Goal: Complete application form

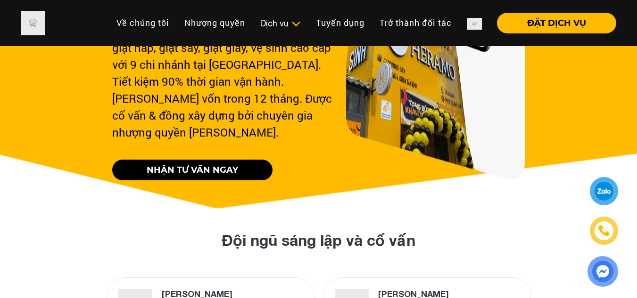
scroll to position [236, 0]
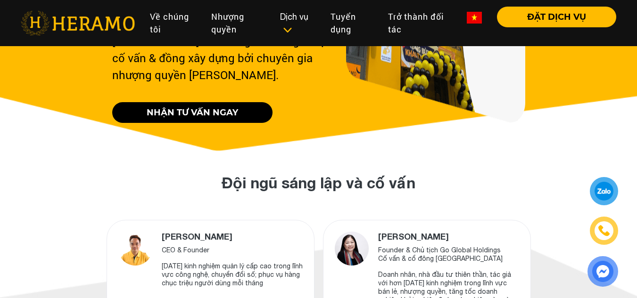
click at [213, 102] on link "NHẬN TƯ VẤN NGAY" at bounding box center [192, 112] width 160 height 21
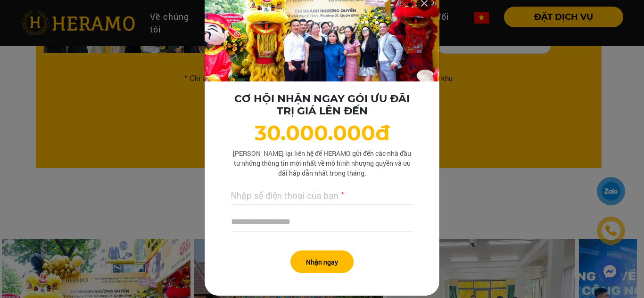
scroll to position [26, 0]
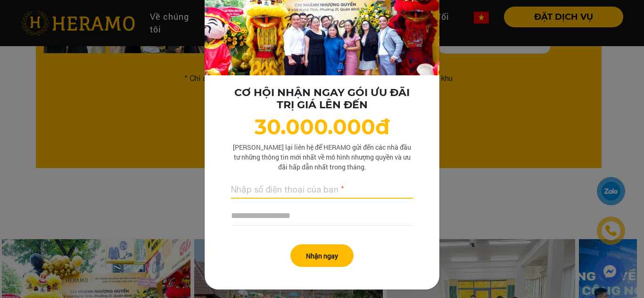
click at [311, 191] on input "text" at bounding box center [322, 189] width 182 height 19
type input "**********"
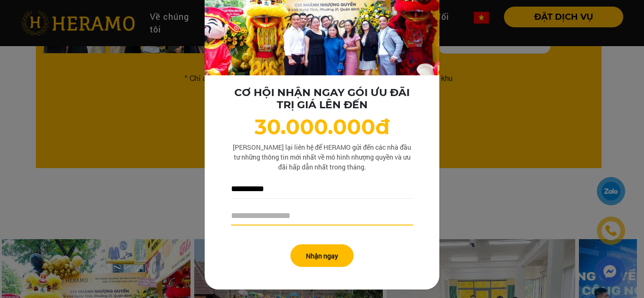
click at [296, 217] on input "text" at bounding box center [322, 215] width 182 height 19
type input "**********"
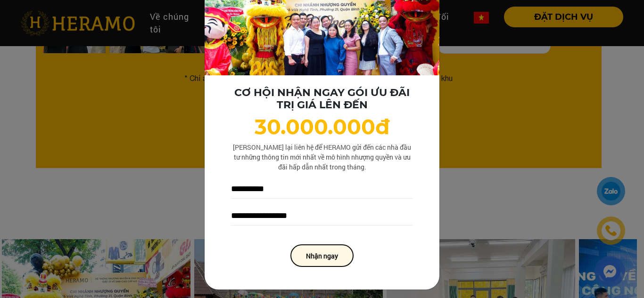
click at [312, 262] on button "Nhận ngay" at bounding box center [321, 256] width 63 height 23
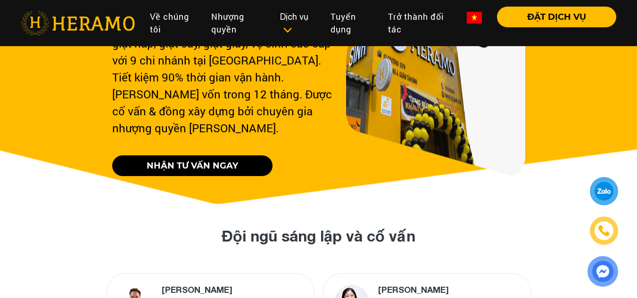
scroll to position [229, 0]
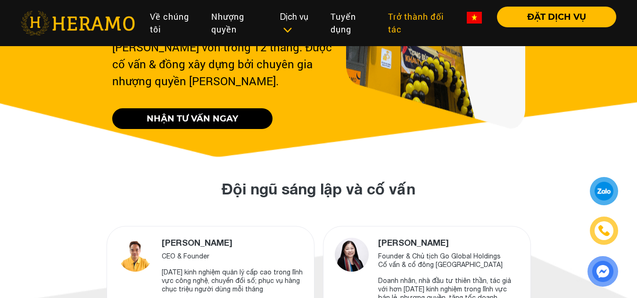
click at [388, 30] on link "Trở thành đối tác" at bounding box center [419, 23] width 79 height 33
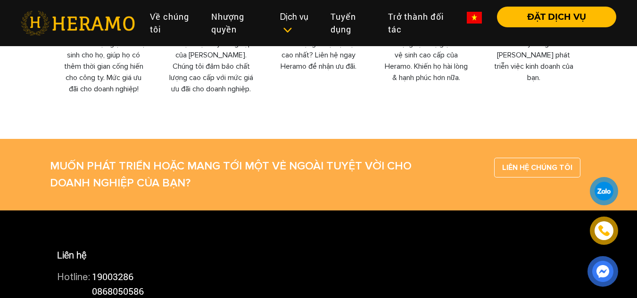
scroll to position [654, 0]
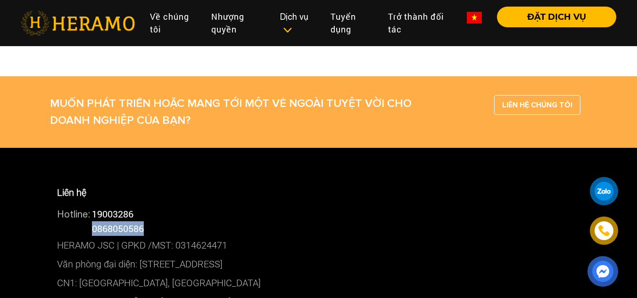
drag, startPoint x: 94, startPoint y: 240, endPoint x: 145, endPoint y: 241, distance: 50.4
click at [144, 235] on span "0868050586" at bounding box center [118, 228] width 52 height 12
copy span "0868050586"
click at [598, 185] on div at bounding box center [603, 191] width 23 height 23
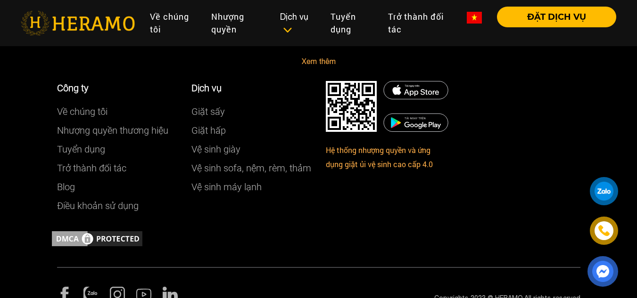
scroll to position [1219, 0]
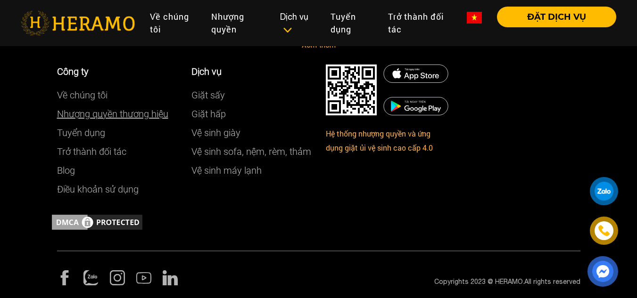
click at [102, 120] on link "Nhượng quyền thương hiệu" at bounding box center [112, 113] width 111 height 11
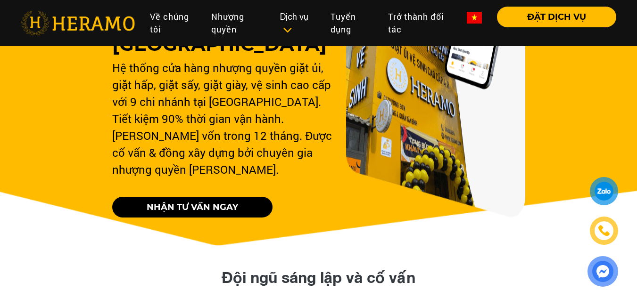
scroll to position [141, 0]
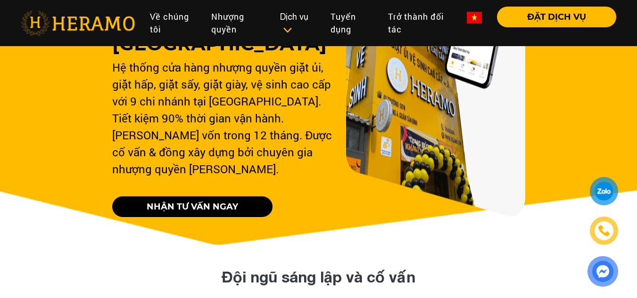
click at [197, 196] on link "NHẬN TƯ VẤN NGAY" at bounding box center [192, 206] width 160 height 21
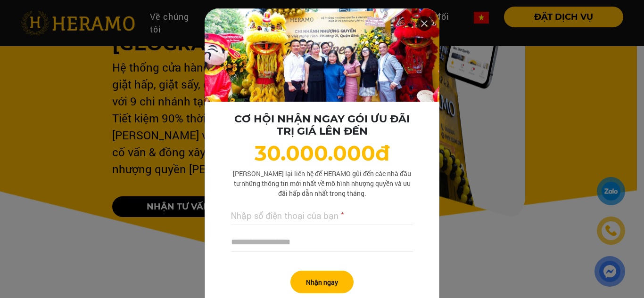
click at [418, 21] on icon at bounding box center [423, 23] width 11 height 17
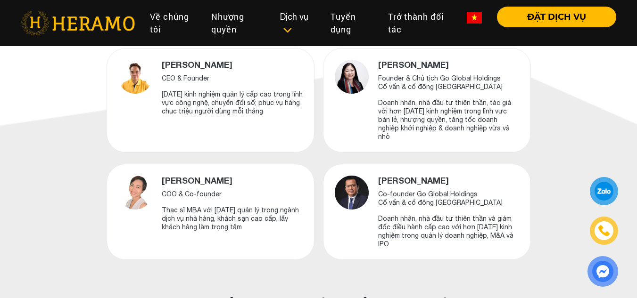
scroll to position [424, 0]
